Goal: Task Accomplishment & Management: Complete application form

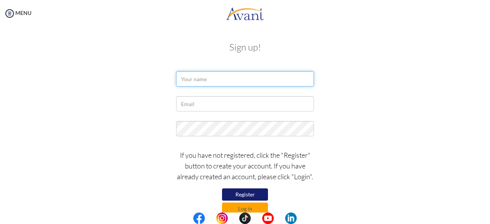
click at [191, 79] on input "text" at bounding box center [245, 78] width 138 height 15
type input "Samuel Eku-Mandoh Aboagye"
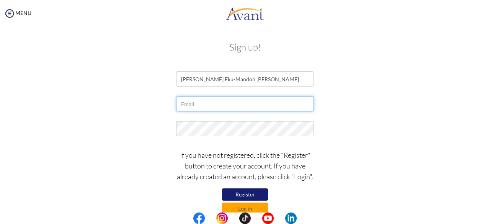
click at [186, 103] on input "text" at bounding box center [245, 103] width 138 height 15
type input "[EMAIL_ADDRESS][DOMAIN_NAME]"
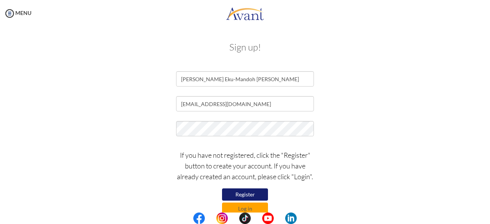
click at [362, 110] on div "[EMAIL_ADDRESS][DOMAIN_NAME]" at bounding box center [245, 105] width 448 height 19
click at [249, 194] on button "Register" at bounding box center [245, 194] width 46 height 12
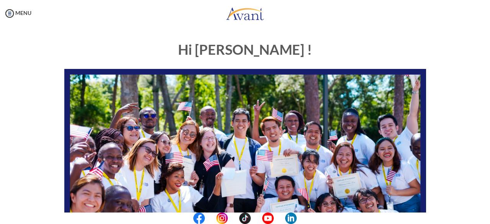
click at [488, 215] on center at bounding box center [245, 217] width 490 height 11
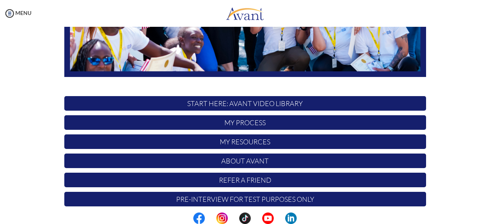
scroll to position [196, 0]
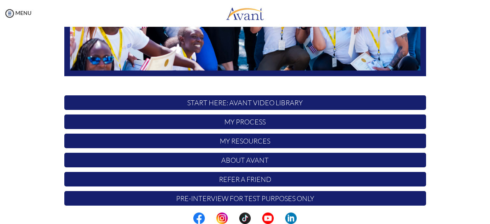
click at [243, 144] on p "My Resources" at bounding box center [245, 141] width 362 height 15
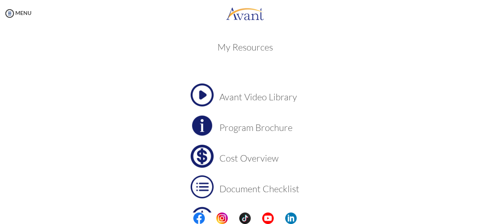
click at [203, 94] on img at bounding box center [202, 94] width 23 height 23
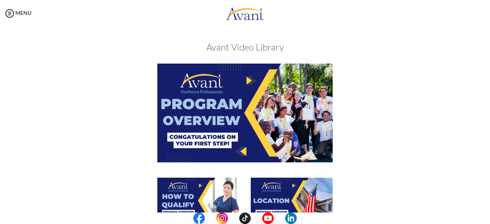
click at [224, 129] on img at bounding box center [244, 113] width 175 height 98
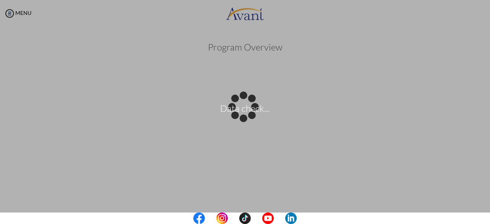
click at [488, 218] on center at bounding box center [245, 217] width 490 height 11
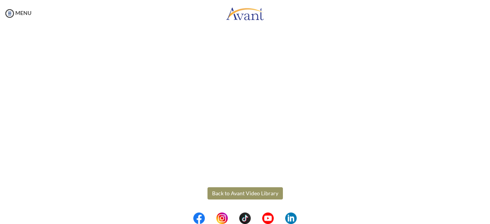
scroll to position [152, 0]
click at [244, 191] on button "Back to Avant Video Library" at bounding box center [244, 192] width 75 height 12
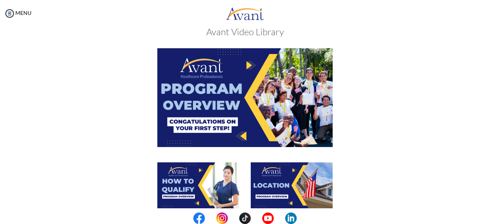
scroll to position [1, 0]
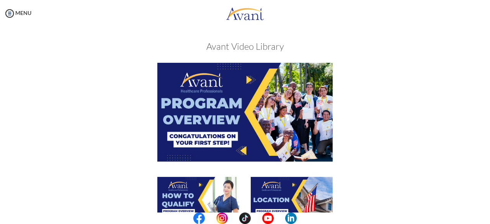
click at [201, 189] on img at bounding box center [198, 200] width 82 height 46
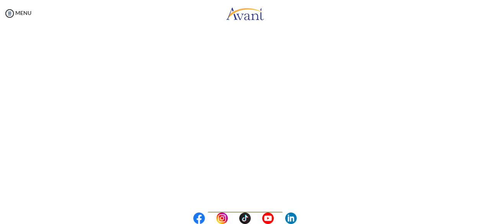
scroll to position [122, 0]
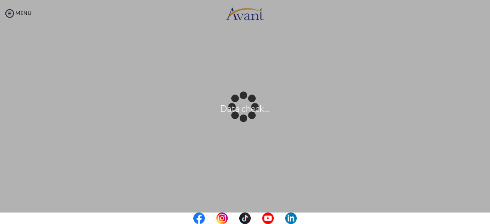
click at [489, 219] on center at bounding box center [245, 217] width 490 height 11
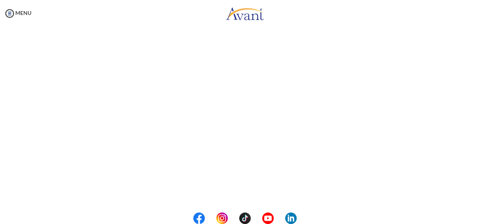
click at [489, 219] on center at bounding box center [245, 217] width 490 height 11
click at [489, 218] on center at bounding box center [245, 217] width 490 height 11
click at [233, 197] on button "Back to Avant Video Library" at bounding box center [244, 192] width 75 height 12
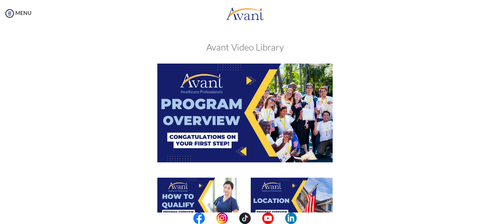
click at [490, 218] on center at bounding box center [245, 217] width 490 height 11
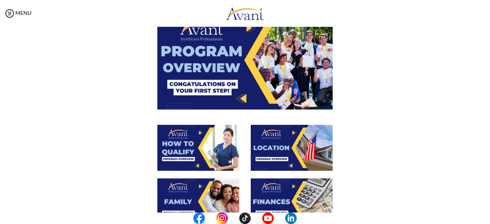
scroll to position [38, 0]
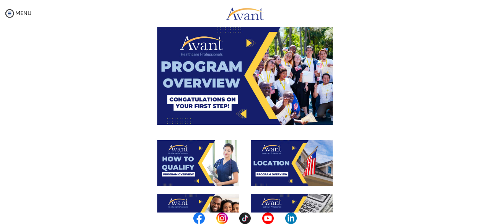
click at [281, 164] on img at bounding box center [292, 163] width 82 height 46
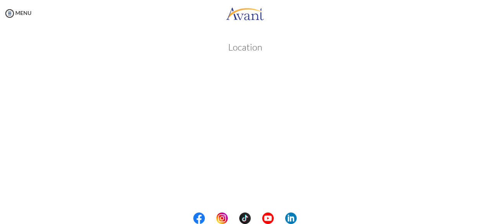
scroll to position [152, 0]
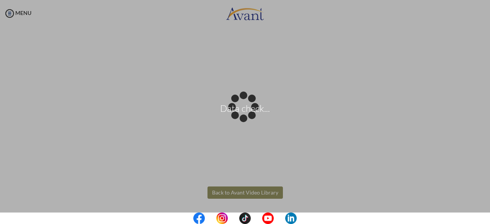
click at [230, 196] on body "Data check... Maintenance break. Please come back in 2 hours. MENU My Status Wh…" at bounding box center [245, 112] width 490 height 224
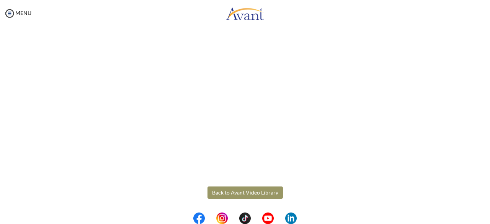
click at [230, 196] on button "Back to Avant Video Library" at bounding box center [244, 192] width 75 height 12
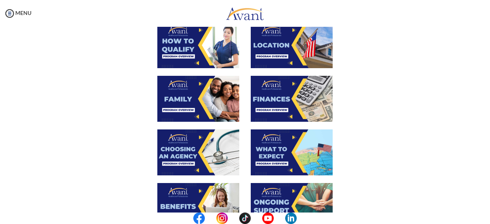
scroll to position [150, 0]
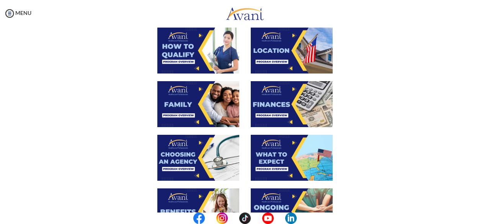
click at [186, 104] on img at bounding box center [198, 104] width 82 height 46
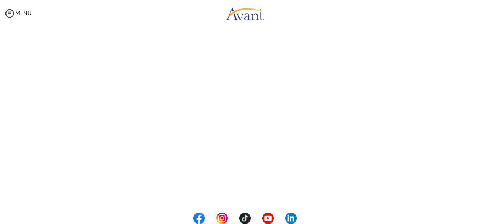
scroll to position [165, 0]
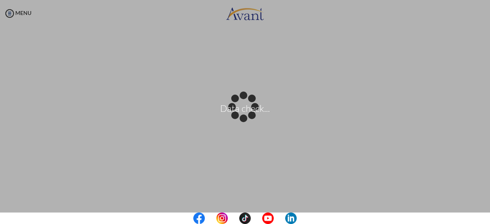
click at [490, 220] on center at bounding box center [245, 217] width 490 height 11
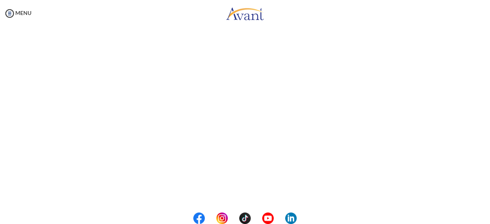
click at [490, 220] on center at bounding box center [245, 217] width 490 height 11
click at [486, 220] on center at bounding box center [245, 217] width 490 height 11
click at [486, 216] on center at bounding box center [245, 217] width 490 height 11
click at [486, 214] on center at bounding box center [245, 217] width 490 height 11
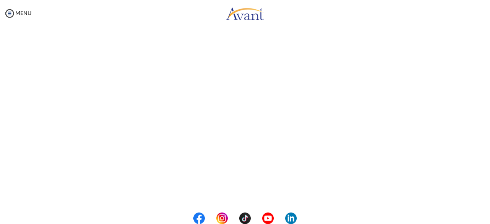
click at [487, 222] on center at bounding box center [245, 217] width 490 height 11
click at [487, 217] on center at bounding box center [245, 217] width 490 height 11
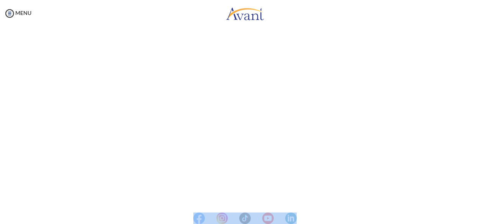
click at [487, 217] on center at bounding box center [245, 217] width 490 height 11
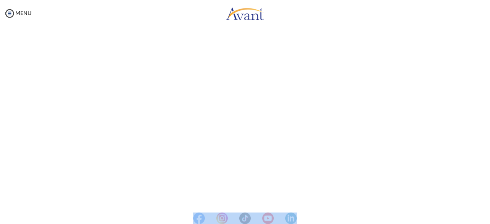
click at [487, 217] on center at bounding box center [245, 217] width 490 height 11
click at [486, 217] on center at bounding box center [245, 217] width 490 height 11
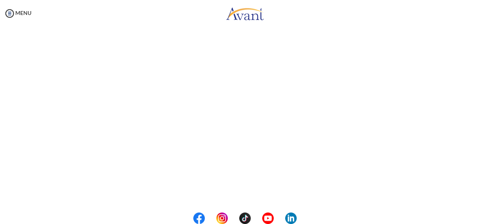
click at [486, 217] on center at bounding box center [245, 217] width 490 height 11
click at [9, 13] on img at bounding box center [9, 13] width 11 height 11
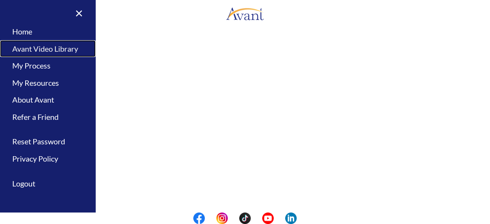
click at [48, 49] on link "Avant Video Library" at bounding box center [48, 48] width 96 height 17
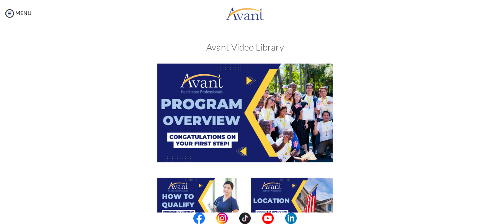
click at [490, 220] on center at bounding box center [245, 217] width 490 height 11
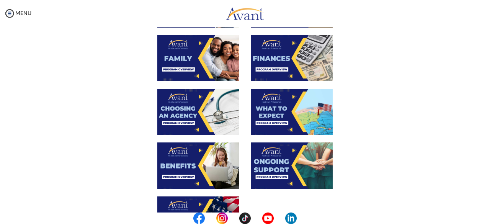
click at [300, 124] on img at bounding box center [292, 112] width 82 height 46
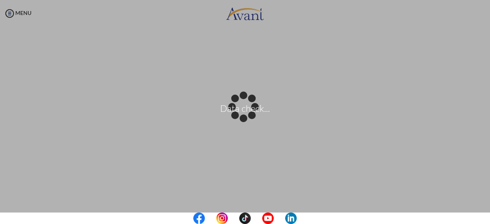
click at [490, 220] on center at bounding box center [245, 217] width 490 height 11
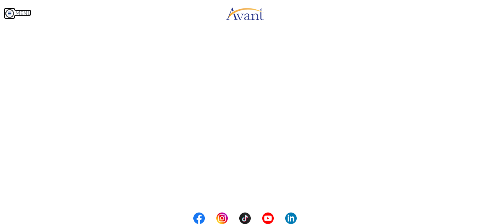
click at [11, 13] on img at bounding box center [9, 13] width 11 height 11
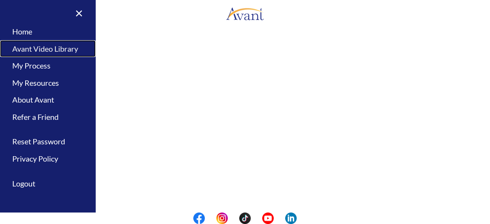
click at [34, 50] on link "Avant Video Library" at bounding box center [48, 48] width 96 height 17
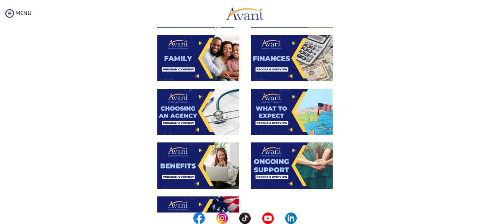
scroll to position [302, 0]
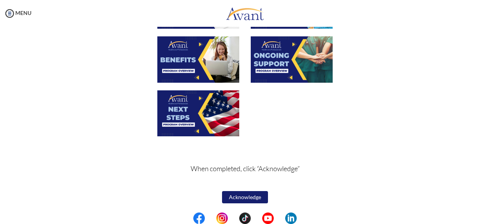
click at [247, 197] on button "Acknowledge" at bounding box center [245, 197] width 46 height 12
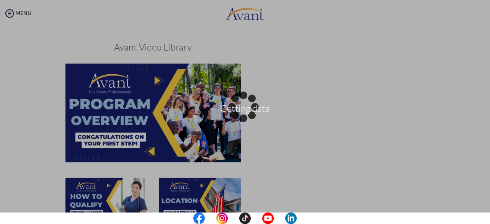
scroll to position [302, 0]
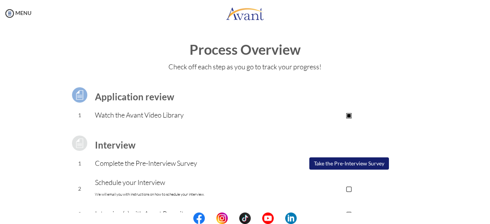
click at [489, 219] on center at bounding box center [245, 217] width 490 height 11
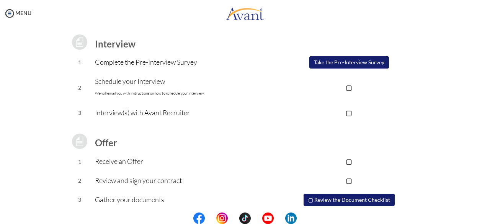
scroll to position [93, 0]
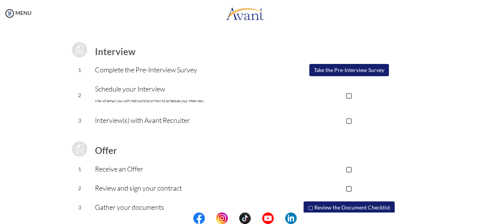
click at [349, 72] on button "Take the Pre-Interview Survey" at bounding box center [349, 70] width 80 height 12
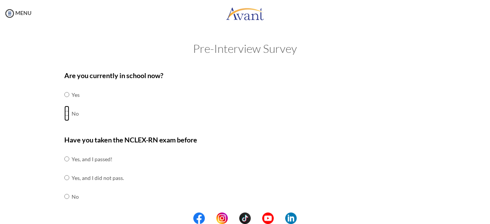
click at [64, 114] on input "radio" at bounding box center [66, 113] width 5 height 15
radio input "true"
click at [64, 194] on input "radio" at bounding box center [66, 196] width 5 height 15
radio input "true"
click at [64, 207] on input "radio" at bounding box center [66, 214] width 5 height 15
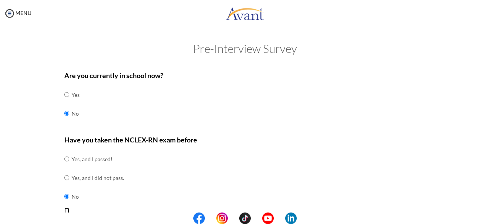
radio input "true"
click at [64, 189] on input "radio" at bounding box center [66, 196] width 5 height 15
radio input "true"
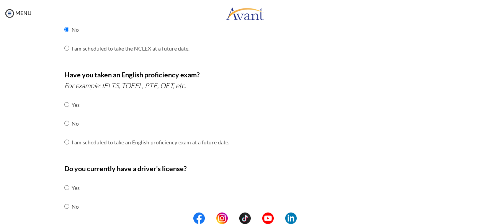
scroll to position [168, 0]
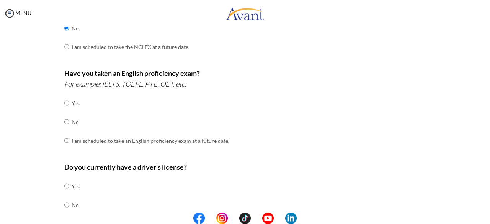
click at [33, 163] on div "Are you currently in school now? Yes No Have you taken the NCLEX-RN exam before…" at bounding box center [245, 100] width 448 height 405
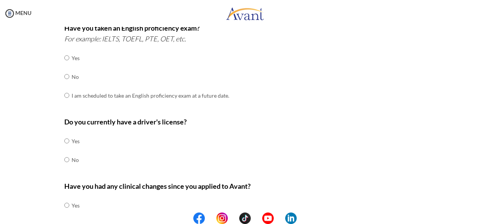
scroll to position [214, 0]
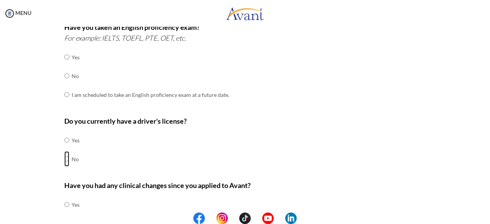
click at [64, 158] on input "radio" at bounding box center [66, 158] width 5 height 15
radio input "true"
click at [42, 183] on div "Are you currently in school now? Yes No Have you taken the NCLEX-RN exam before…" at bounding box center [245, 54] width 448 height 405
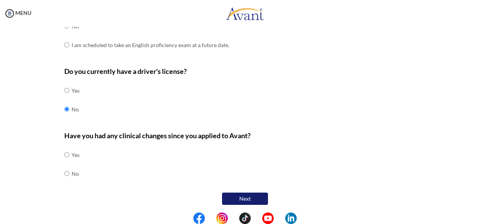
scroll to position [264, 0]
click at [64, 171] on tr "No" at bounding box center [71, 173] width 15 height 19
click at [64, 171] on input "radio" at bounding box center [66, 173] width 5 height 15
radio input "true"
click at [243, 198] on button "Next" at bounding box center [245, 199] width 46 height 12
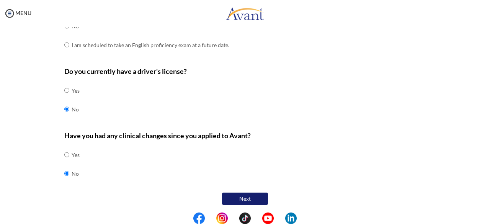
scroll to position [205, 0]
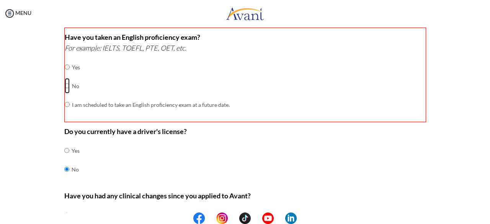
click at [65, 85] on input "radio" at bounding box center [67, 85] width 5 height 15
radio input "true"
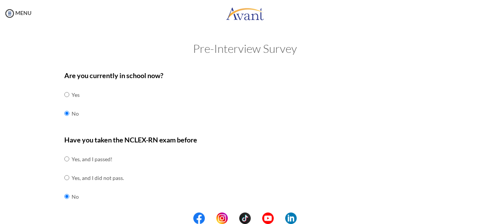
scroll to position [196, 0]
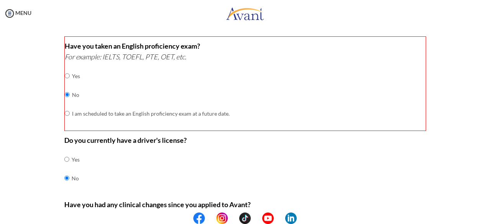
click at [490, 215] on center at bounding box center [245, 217] width 490 height 11
click at [384, 155] on div "Do you currently have a driver's license? Yes No" at bounding box center [245, 165] width 362 height 60
click at [405, 113] on div "Have you taken an English proficiency exam? For example: IELTS, TOEFL, PTE, OET…" at bounding box center [245, 83] width 362 height 95
click at [446, 98] on div "Are you currently in school now? Yes No Have you taken the NCLEX-RN exam before…" at bounding box center [245, 72] width 448 height 405
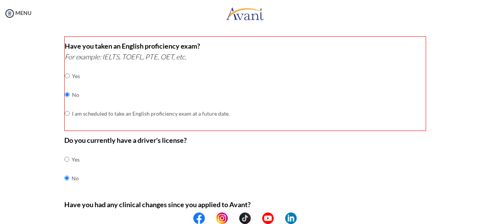
click at [446, 98] on div "Are you currently in school now? Yes No Have you taken the NCLEX-RN exam before…" at bounding box center [245, 72] width 448 height 405
click at [488, 218] on center at bounding box center [245, 217] width 490 height 11
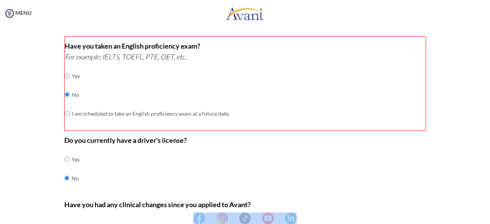
click at [488, 218] on center at bounding box center [245, 217] width 490 height 11
click at [488, 216] on center at bounding box center [245, 217] width 490 height 11
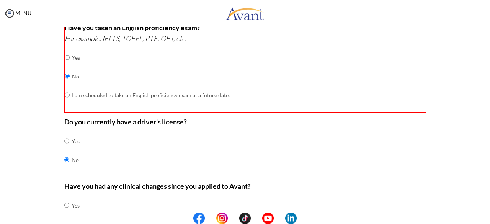
scroll to position [265, 0]
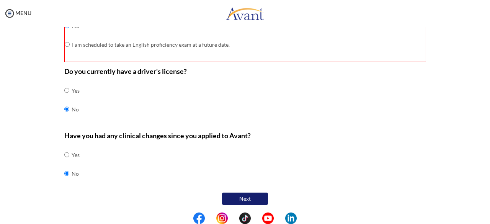
click at [247, 198] on button "Next" at bounding box center [245, 199] width 46 height 12
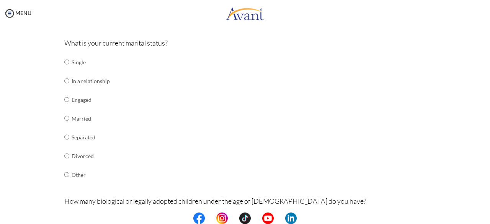
scroll to position [73, 0]
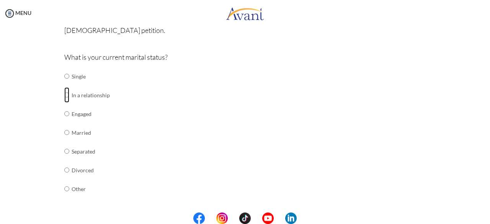
click at [64, 95] on input "radio" at bounding box center [66, 94] width 5 height 15
radio input "true"
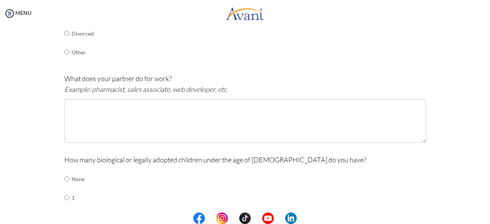
scroll to position [211, 0]
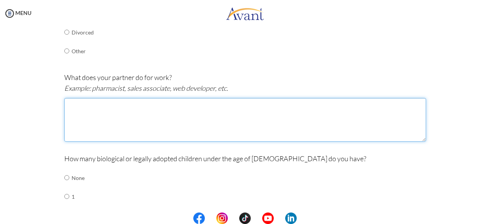
click at [67, 105] on textarea at bounding box center [245, 120] width 362 height 44
type textarea "student"
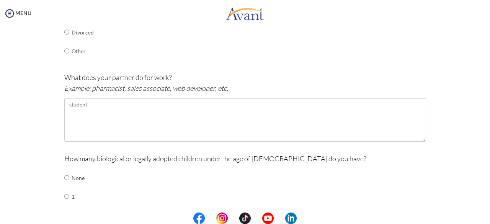
click at [22, 158] on div "Are you currently in school now? Yes No Have you taken the NCLEX-RN exam before…" at bounding box center [245, 112] width 448 height 514
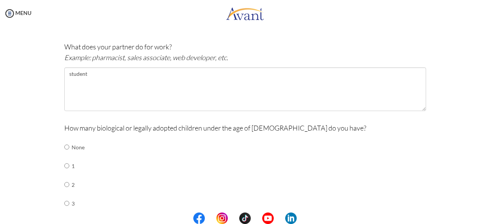
scroll to position [257, 0]
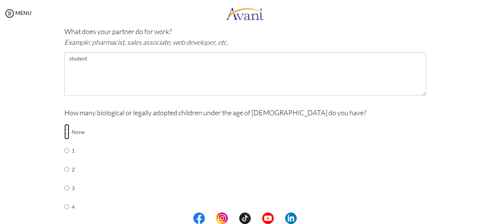
click at [64, 131] on input "radio" at bounding box center [66, 131] width 5 height 15
radio input "true"
click at [41, 161] on div "Are you currently in school now? Yes No Have you taken the NCLEX-RN exam before…" at bounding box center [245, 66] width 448 height 514
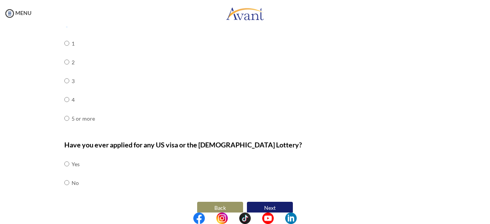
scroll to position [373, 0]
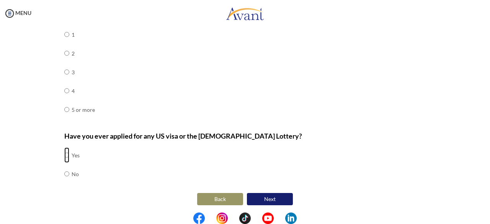
click at [64, 153] on input "radio" at bounding box center [66, 154] width 5 height 15
radio input "true"
click at [266, 199] on button "Next" at bounding box center [270, 199] width 46 height 12
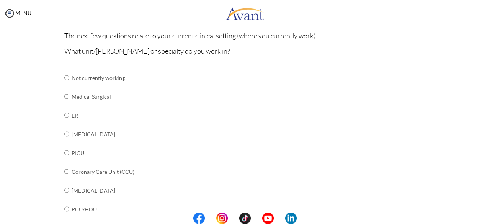
scroll to position [64, 0]
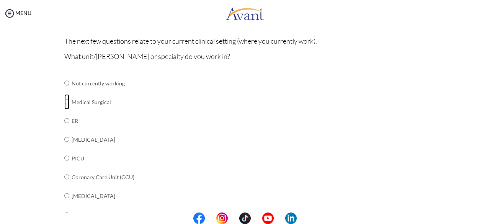
click at [64, 102] on input "radio" at bounding box center [66, 101] width 5 height 15
radio input "true"
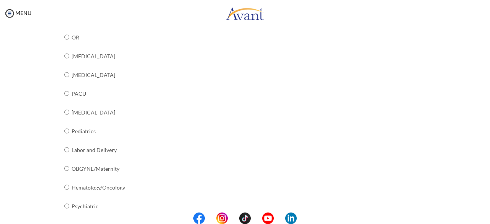
click at [486, 217] on center at bounding box center [245, 217] width 490 height 11
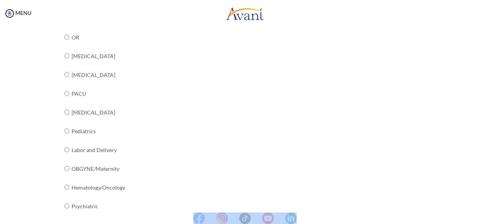
click at [488, 218] on center at bounding box center [245, 217] width 490 height 11
click at [486, 217] on center at bounding box center [245, 217] width 490 height 11
click at [486, 215] on center at bounding box center [245, 217] width 490 height 11
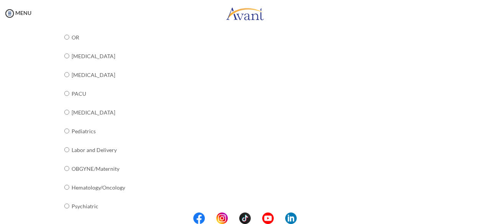
click at [465, 169] on div "Are you currently in school now? Yes No Have you taken the NCLEX-RN exam before…" at bounding box center [245, 42] width 448 height 470
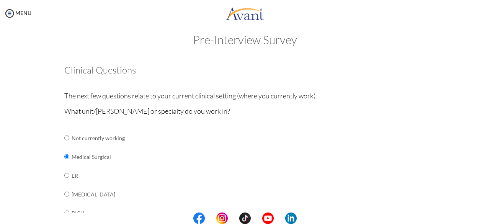
scroll to position [0, 0]
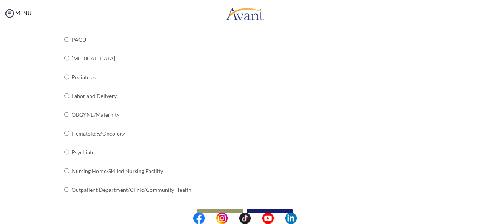
scroll to position [329, 0]
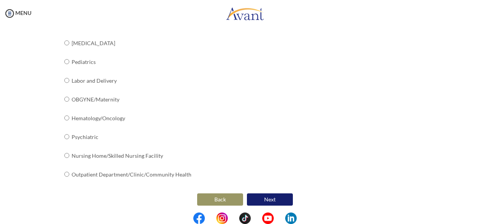
click at [263, 196] on button "Next" at bounding box center [270, 199] width 46 height 12
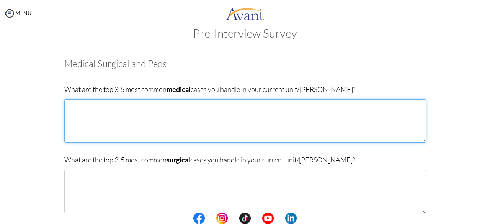
click at [80, 108] on textarea at bounding box center [245, 121] width 362 height 44
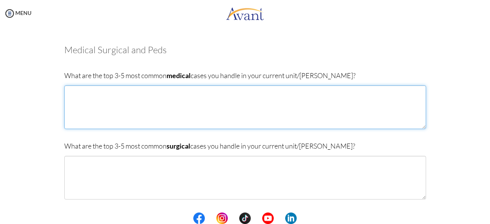
scroll to position [14, 0]
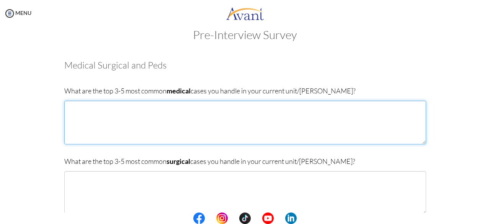
click at [76, 112] on textarea at bounding box center [245, 123] width 362 height 44
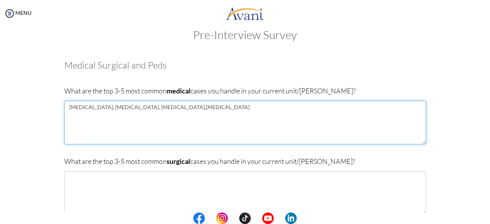
click at [137, 106] on textarea "[MEDICAL_DATA], [MEDICAL_DATA], [MEDICAL_DATA],[MEDICAL_DATA]" at bounding box center [245, 123] width 362 height 44
click at [158, 106] on textarea "[MEDICAL_DATA], [MEDICAL_DATA], [MEDICAL_DATA], [MEDICAL_DATA]" at bounding box center [245, 123] width 362 height 44
type textarea "[MEDICAL_DATA], [MEDICAL_DATA], [MEDICAL_DATA], [MEDICAL_DATA], [MEDICAL_DATA]"
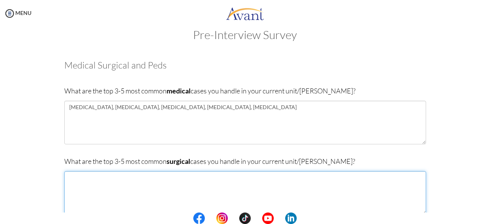
click at [84, 182] on textarea at bounding box center [245, 193] width 362 height 44
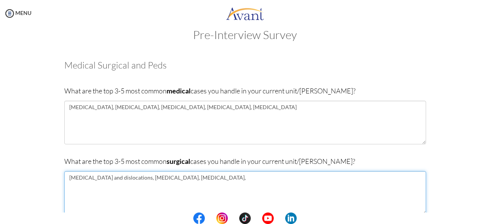
click at [95, 177] on textarea "[MEDICAL_DATA] and dislocations, [MEDICAL_DATA], [MEDICAL_DATA]," at bounding box center [245, 193] width 362 height 44
click at [97, 177] on textarea "[MEDICAL_DATA] and dislocations, [MEDICAL_DATA], [MEDICAL_DATA]," at bounding box center [245, 193] width 362 height 44
click at [188, 180] on textarea "[MEDICAL_DATA] , dislocations, [MEDICAL_DATA], [MEDICAL_DATA]," at bounding box center [245, 193] width 362 height 44
type textarea "[MEDICAL_DATA] , dislocations, [MEDICAL_DATA], [MEDICAL_DATA], [MEDICAL_DATA] […"
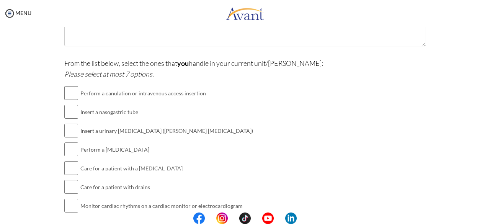
scroll to position [198, 0]
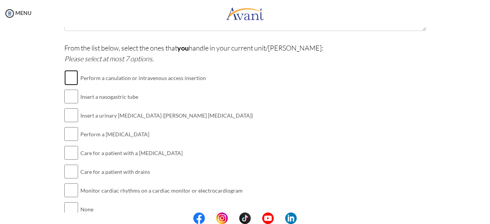
click at [70, 77] on input "checkbox" at bounding box center [71, 77] width 14 height 15
checkbox input "true"
click at [70, 92] on input "checkbox" at bounding box center [71, 96] width 14 height 15
checkbox input "true"
click at [72, 111] on input "checkbox" at bounding box center [71, 115] width 14 height 15
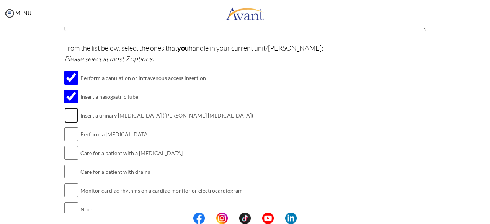
checkbox input "true"
click at [71, 134] on input "checkbox" at bounding box center [71, 133] width 14 height 15
checkbox input "true"
click at [70, 150] on input "checkbox" at bounding box center [71, 152] width 14 height 15
checkbox input "true"
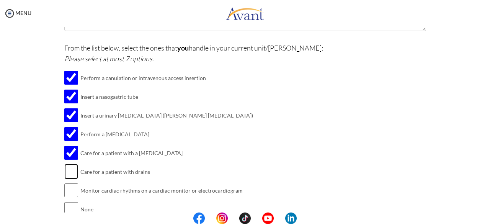
click at [70, 166] on input "checkbox" at bounding box center [71, 171] width 14 height 15
checkbox input "true"
click at [486, 214] on center at bounding box center [245, 217] width 490 height 11
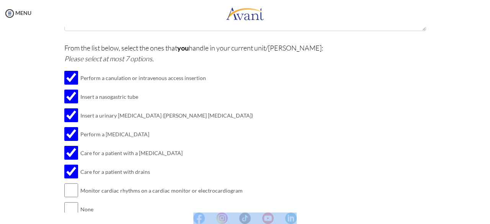
click at [486, 214] on center at bounding box center [245, 217] width 490 height 11
click at [488, 217] on center at bounding box center [245, 217] width 490 height 11
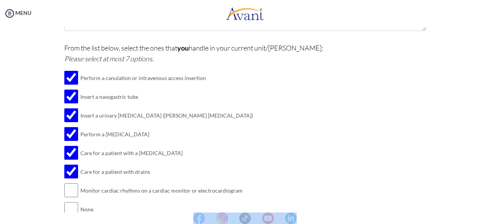
click at [488, 217] on center at bounding box center [245, 217] width 490 height 11
click at [487, 217] on center at bounding box center [245, 217] width 490 height 11
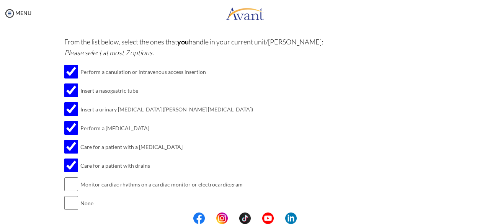
scroll to position [233, 0]
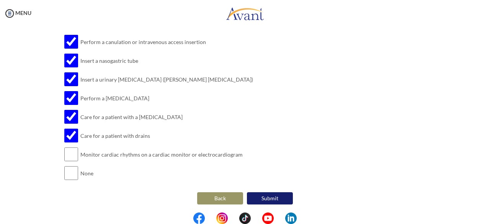
click at [263, 199] on button "Submit" at bounding box center [270, 198] width 46 height 12
